Goal: Information Seeking & Learning: Learn about a topic

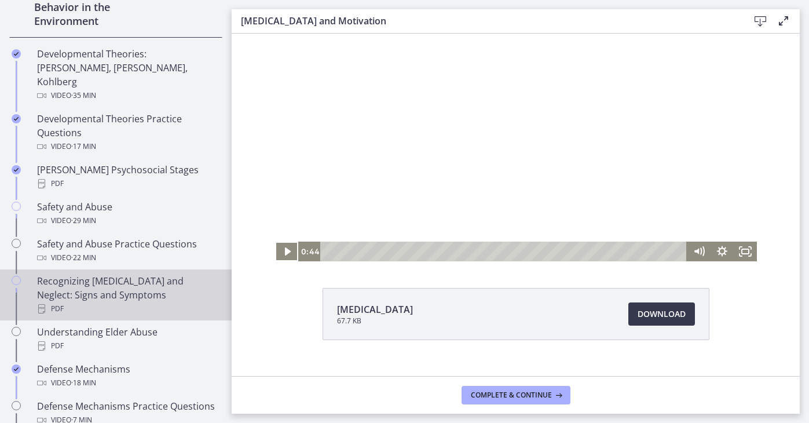
scroll to position [366, 0]
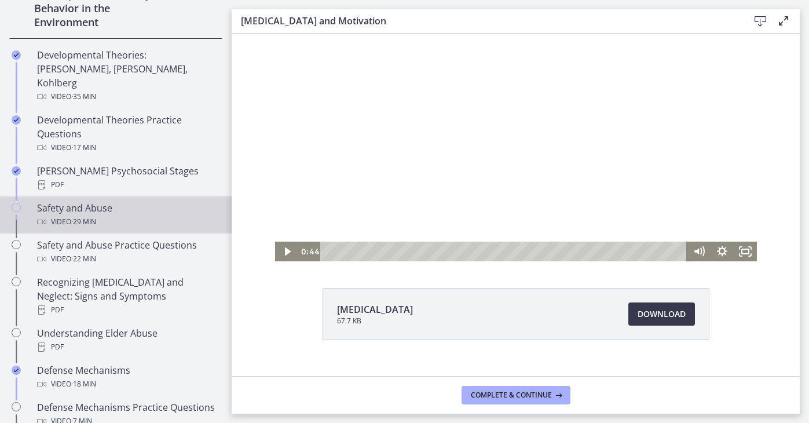
click at [129, 201] on div "Safety and Abuse Video · 29 min" at bounding box center [127, 215] width 181 height 28
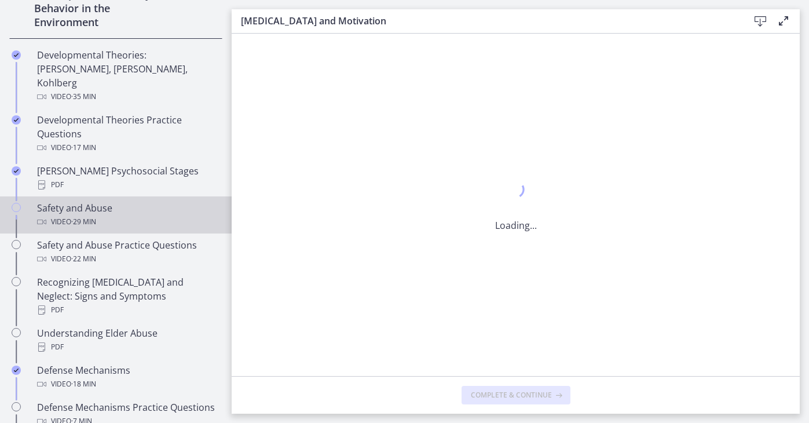
scroll to position [0, 0]
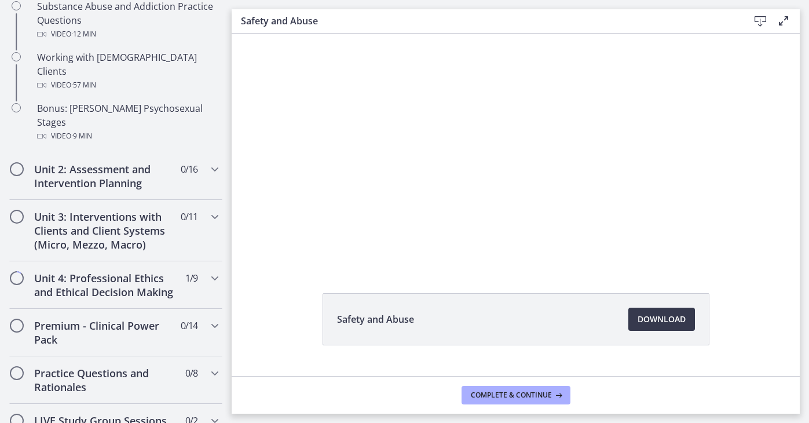
scroll to position [837, 0]
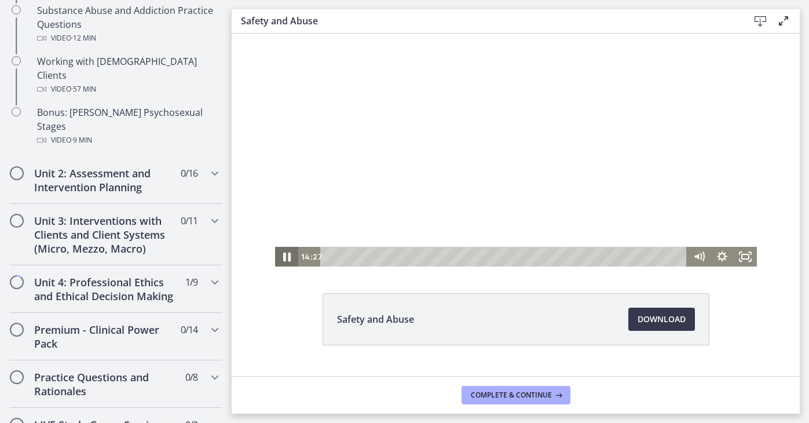
click at [283, 255] on icon "Pause" at bounding box center [287, 257] width 28 height 24
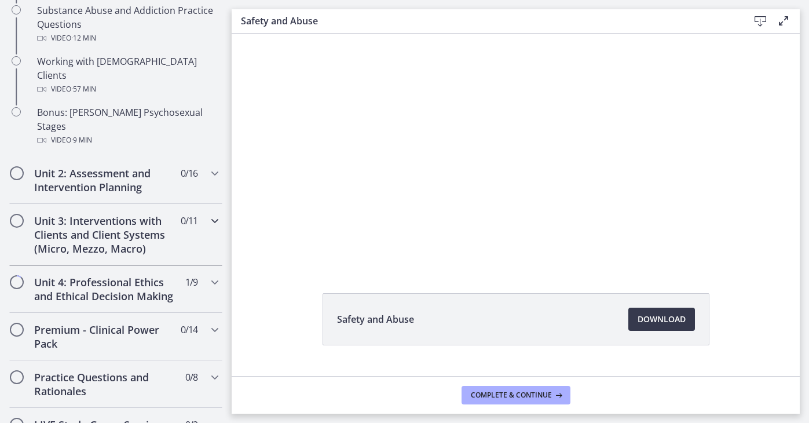
click at [130, 214] on h2 "Unit 3: Interventions with Clients and Client Systems (Micro, Mezzo, Macro)" at bounding box center [104, 235] width 141 height 42
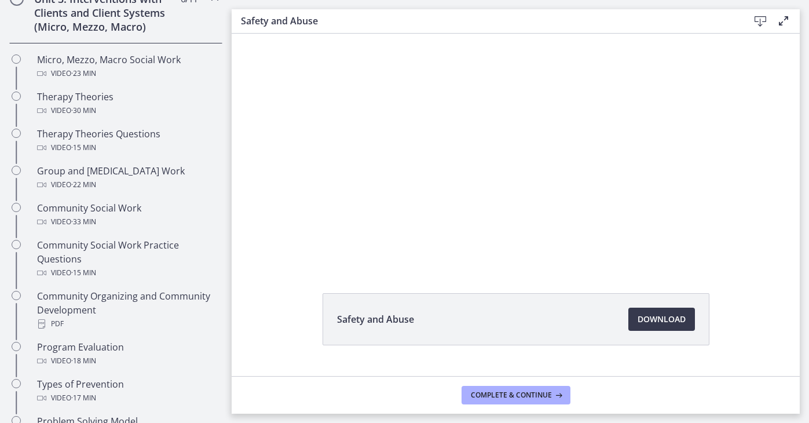
scroll to position [469, 0]
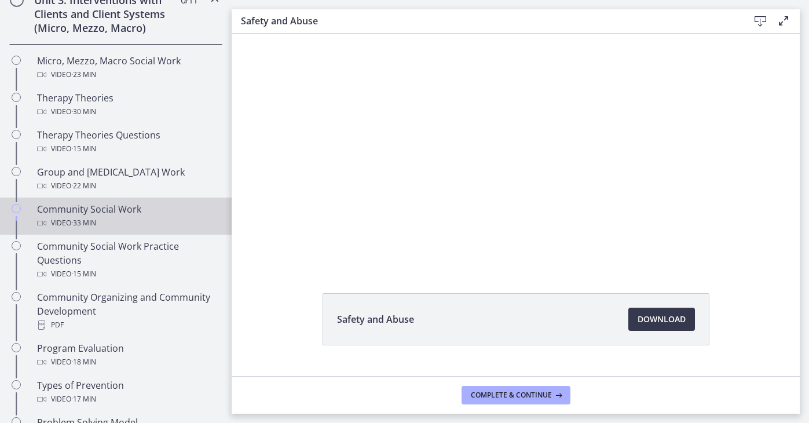
click at [114, 221] on div "Video · 33 min" at bounding box center [127, 223] width 181 height 14
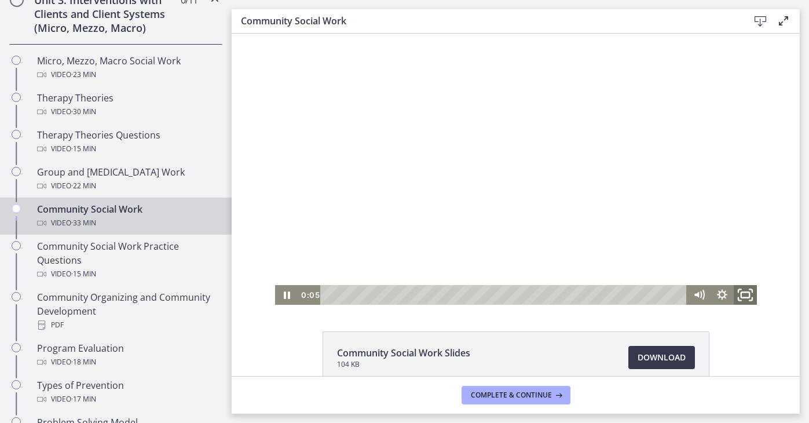
click at [745, 298] on icon "Fullscreen" at bounding box center [745, 295] width 28 height 24
